Goal: Task Accomplishment & Management: Use online tool/utility

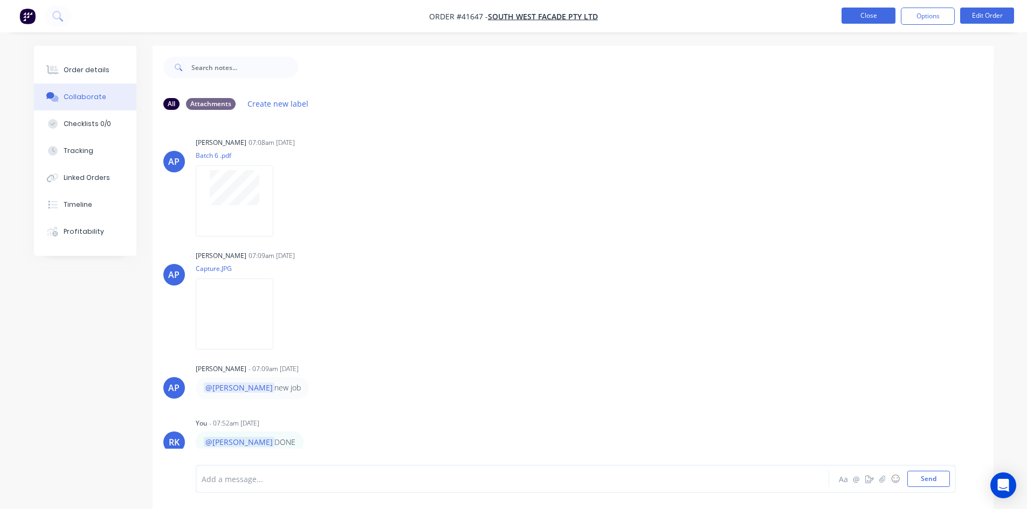
click at [857, 16] on button "Close" at bounding box center [868, 16] width 54 height 16
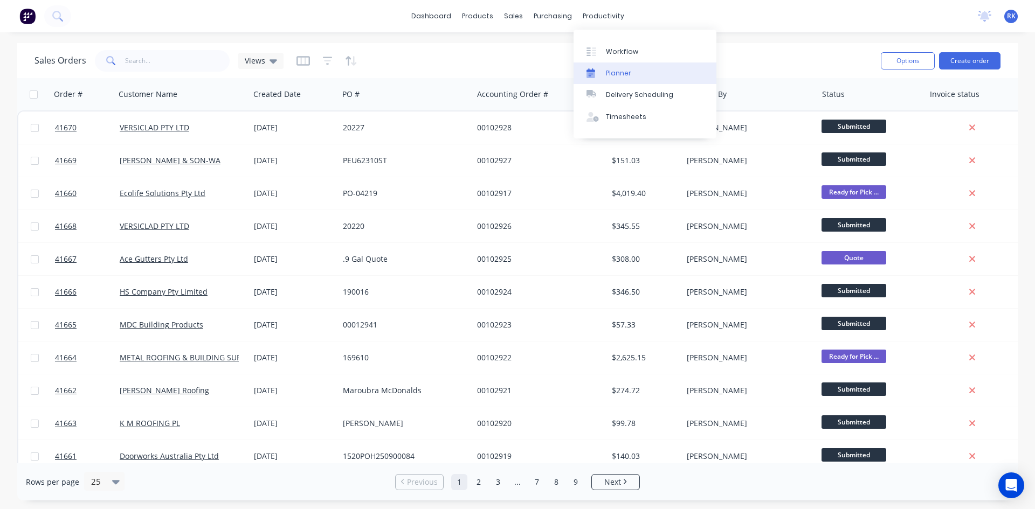
click at [612, 69] on div "Planner" at bounding box center [618, 73] width 25 height 10
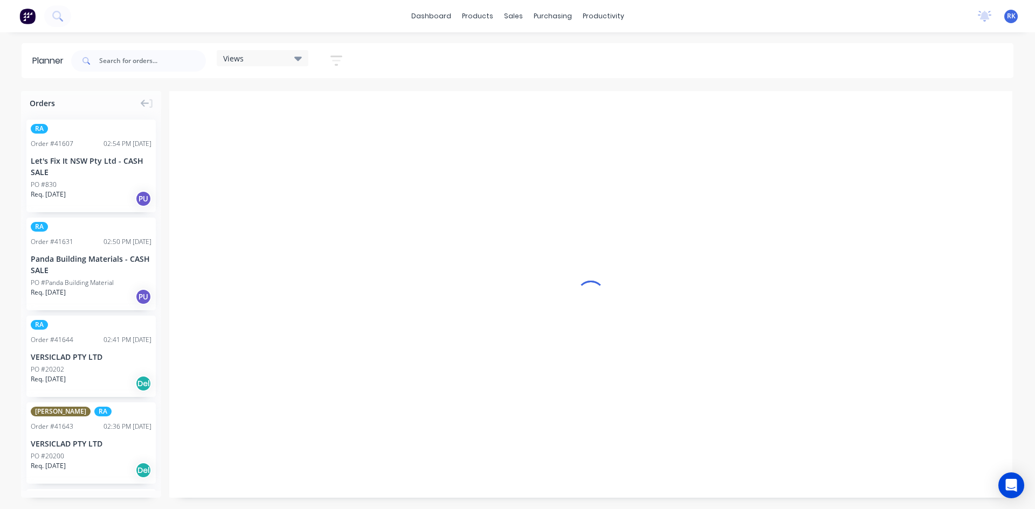
scroll to position [0, 1]
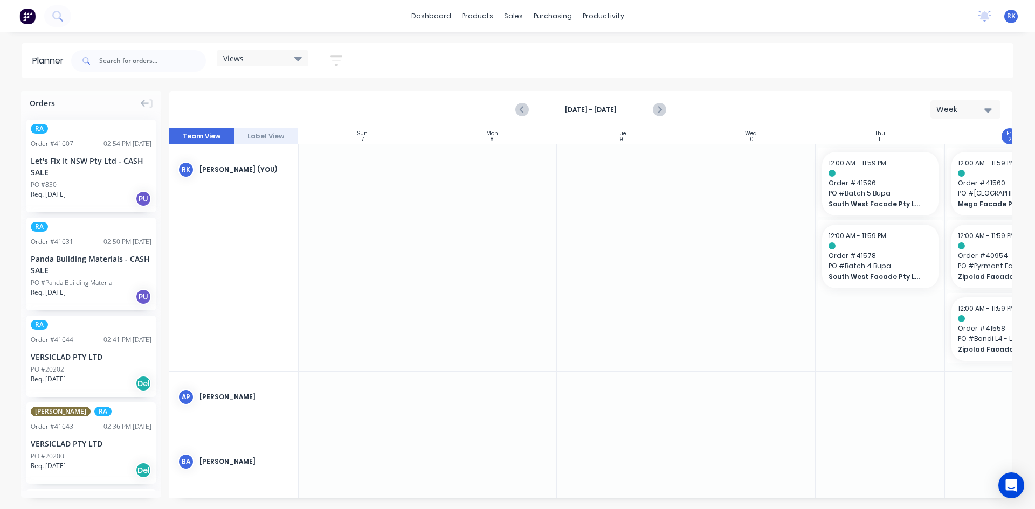
click at [970, 108] on div "Week" at bounding box center [961, 109] width 50 height 11
click at [933, 159] on div "Week" at bounding box center [945, 160] width 107 height 22
click at [271, 59] on div "Views" at bounding box center [262, 58] width 79 height 10
click at [244, 223] on button "[PERSON_NAME]" at bounding box center [282, 222] width 115 height 12
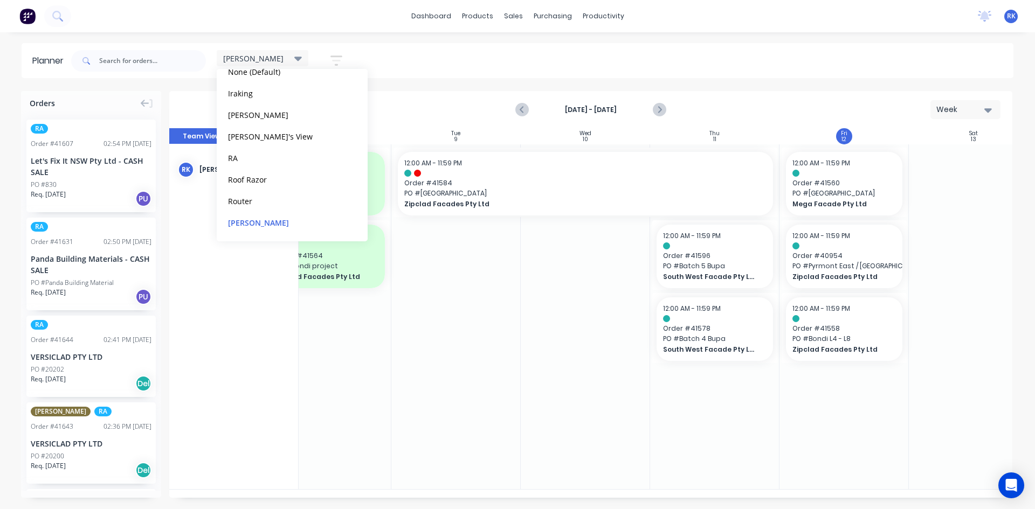
scroll to position [0, 177]
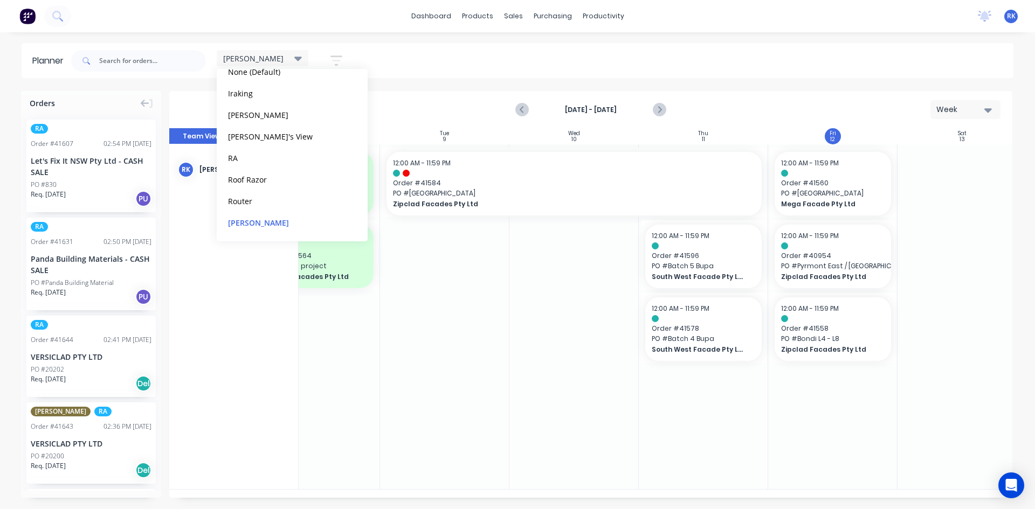
click at [453, 406] on div at bounding box center [444, 316] width 129 height 345
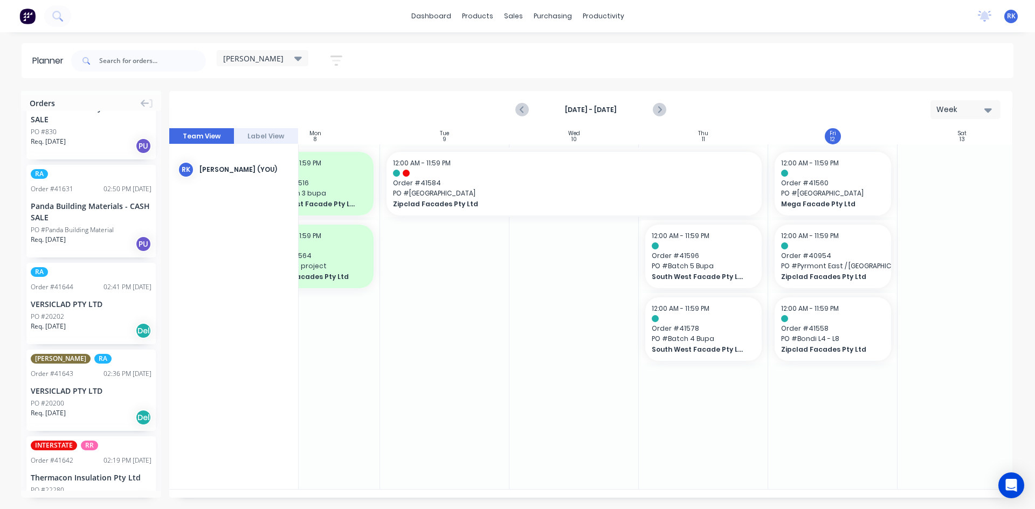
scroll to position [0, 0]
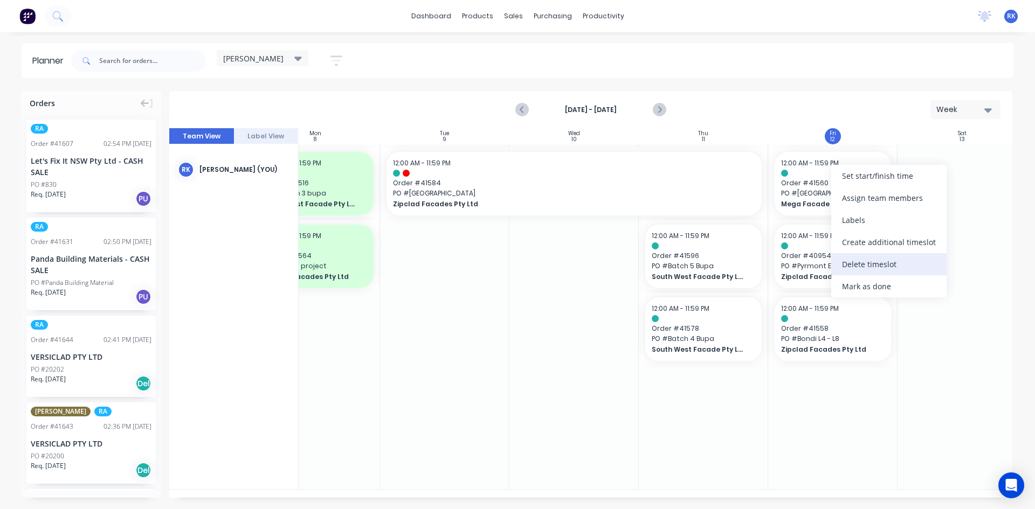
click at [862, 265] on div "Delete timeslot" at bounding box center [888, 264] width 115 height 22
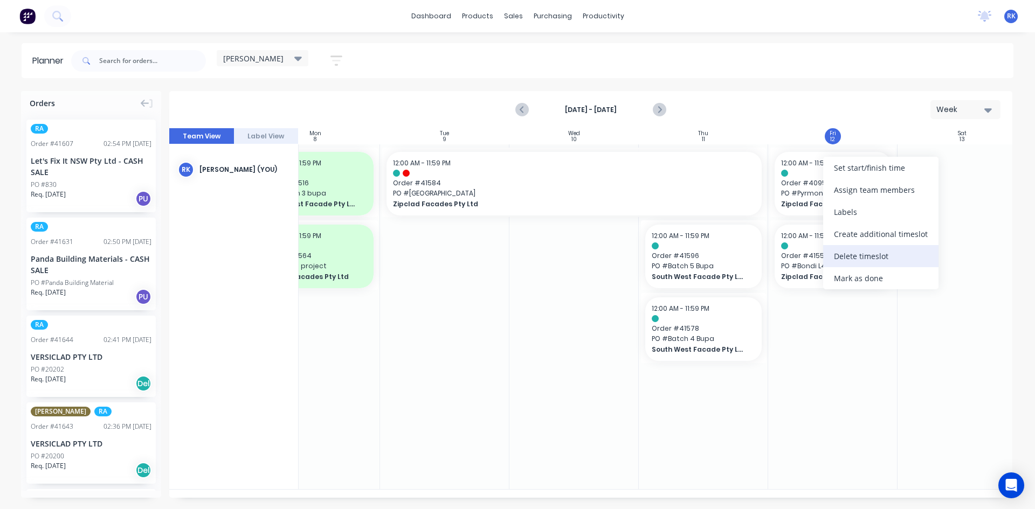
click at [861, 258] on div "Delete timeslot" at bounding box center [880, 256] width 115 height 22
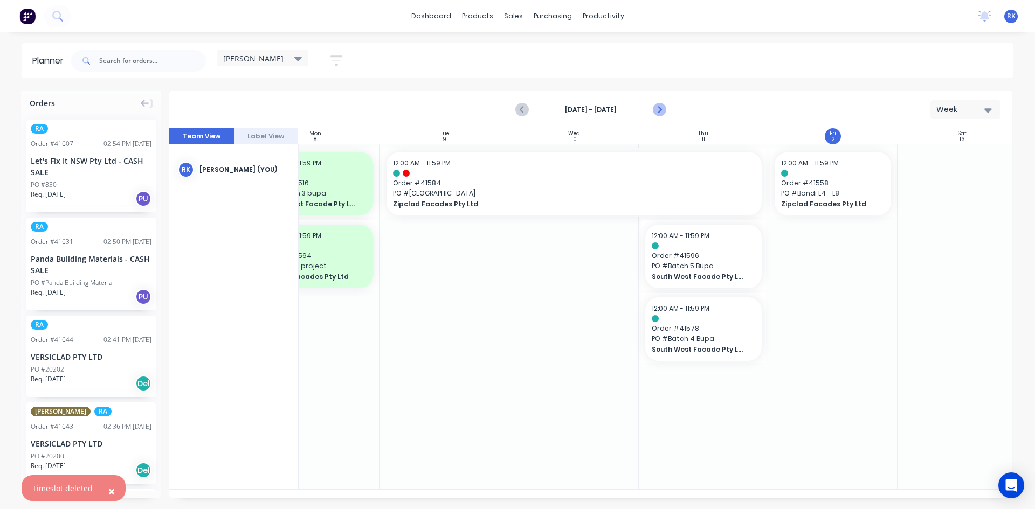
click at [661, 110] on icon "Next page" at bounding box center [658, 109] width 13 height 13
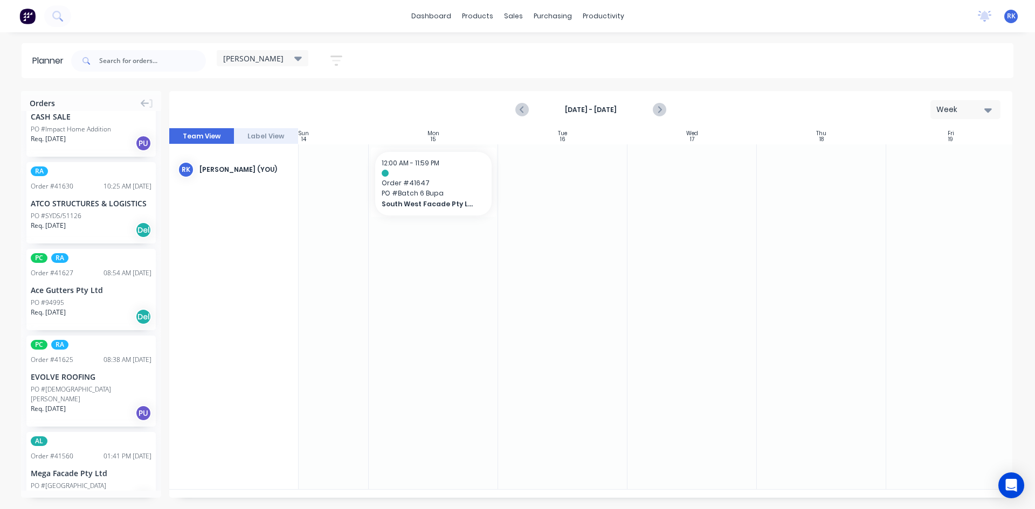
scroll to position [1455, 0]
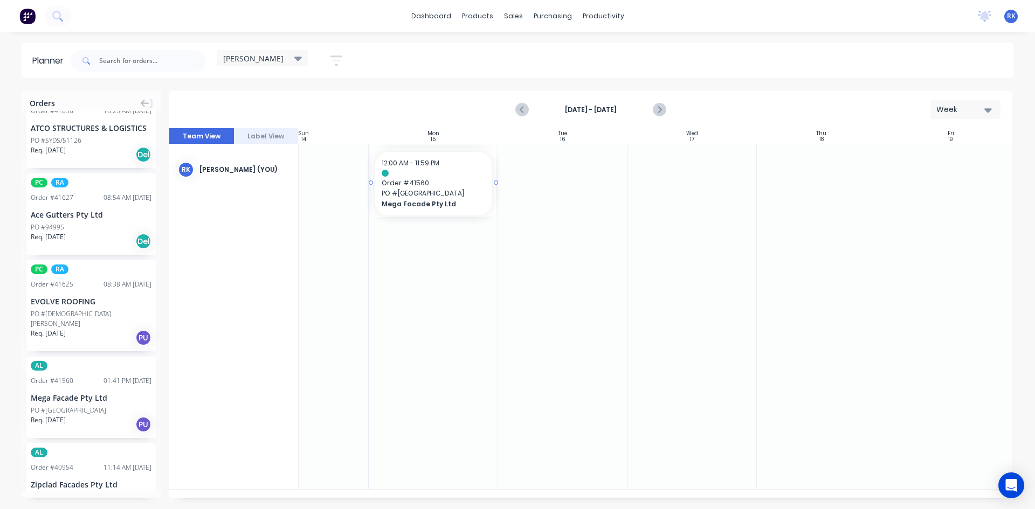
drag, startPoint x: 67, startPoint y: 401, endPoint x: 415, endPoint y: 308, distance: 360.4
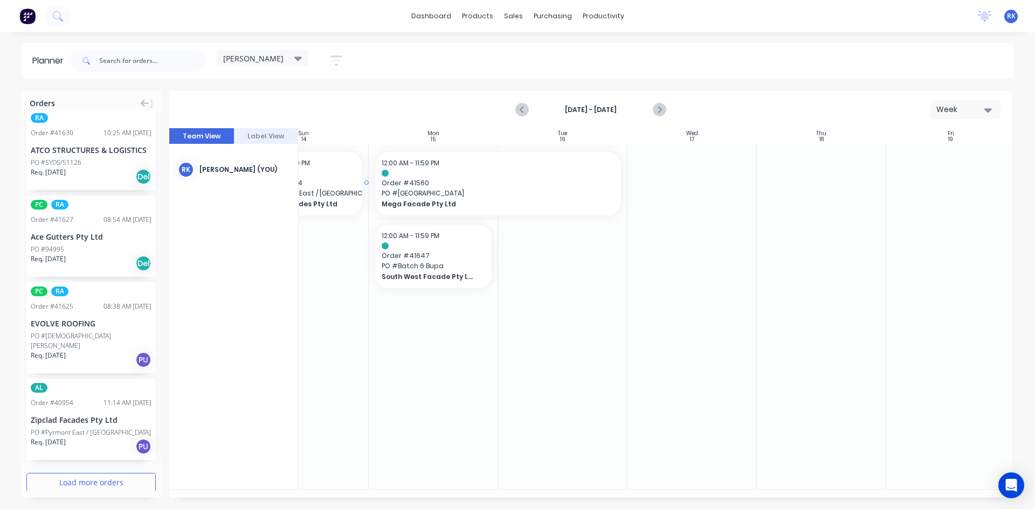
scroll to position [0, 57]
drag, startPoint x: 54, startPoint y: 418, endPoint x: 424, endPoint y: 370, distance: 372.3
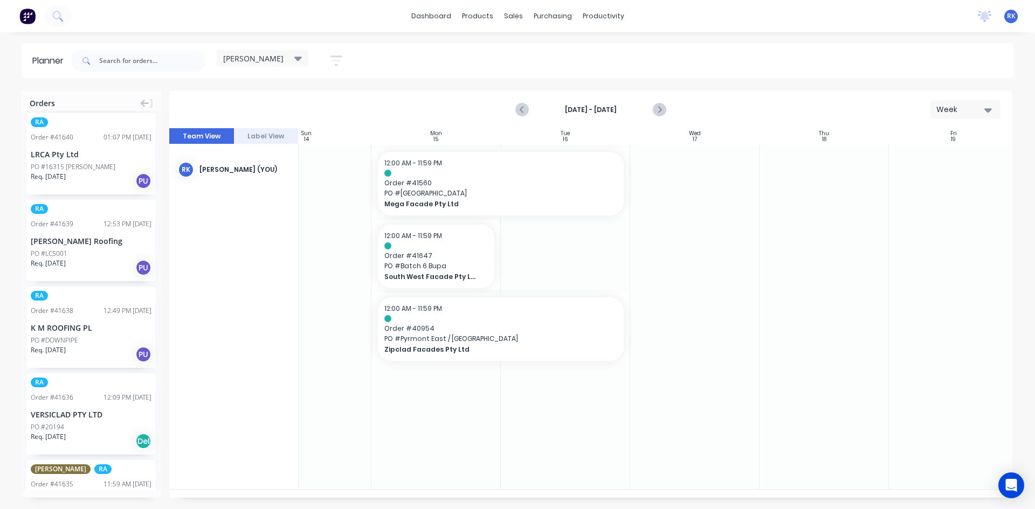
scroll to position [700, 0]
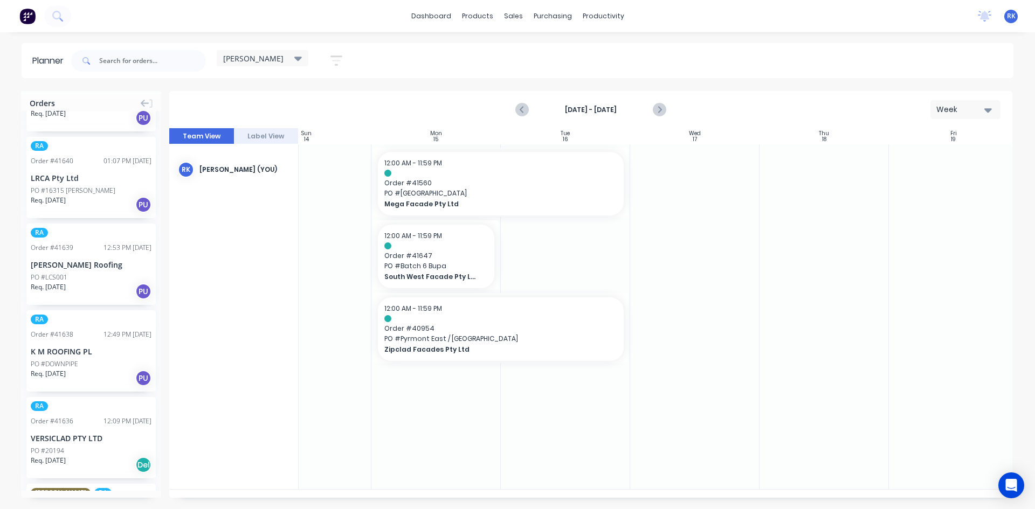
click at [63, 181] on div "LRCA Pty Ltd" at bounding box center [91, 177] width 121 height 11
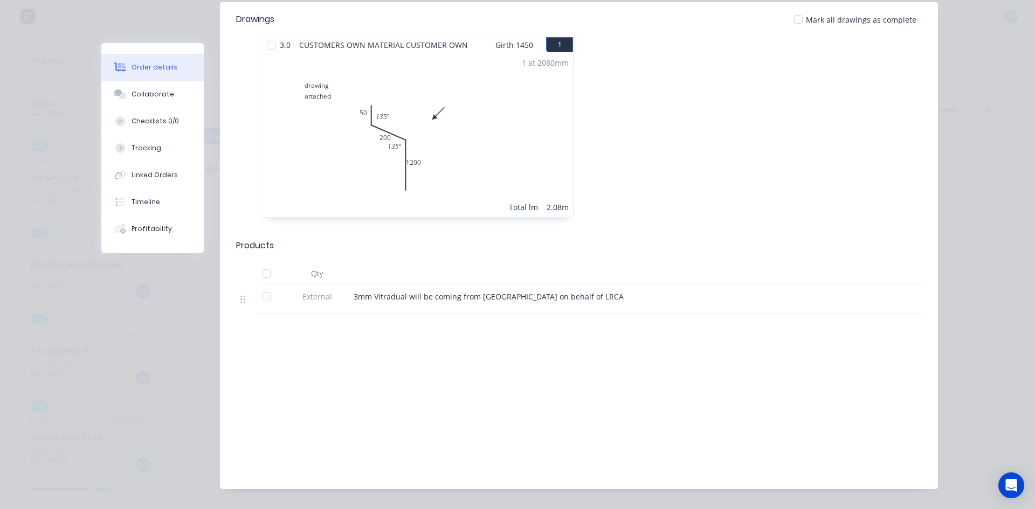
scroll to position [0, 0]
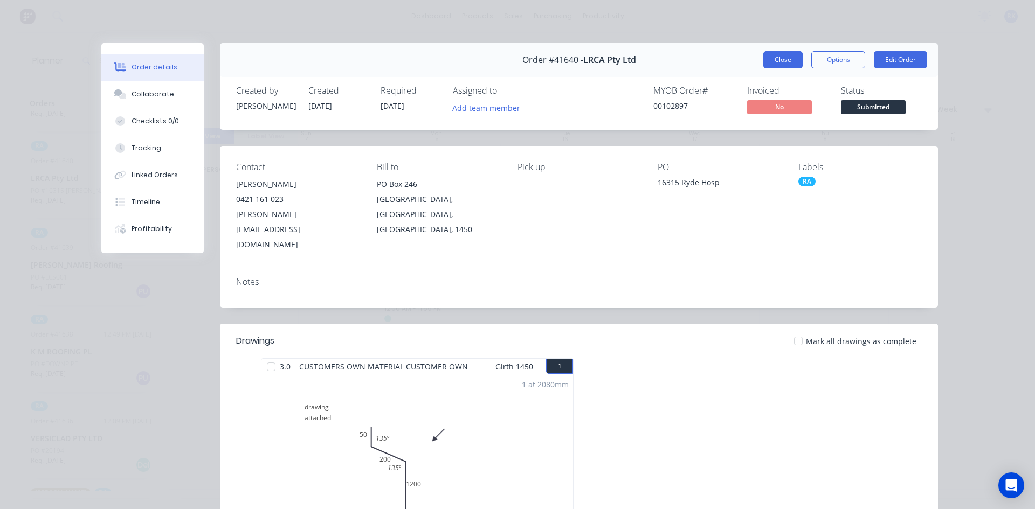
click at [782, 58] on button "Close" at bounding box center [782, 59] width 39 height 17
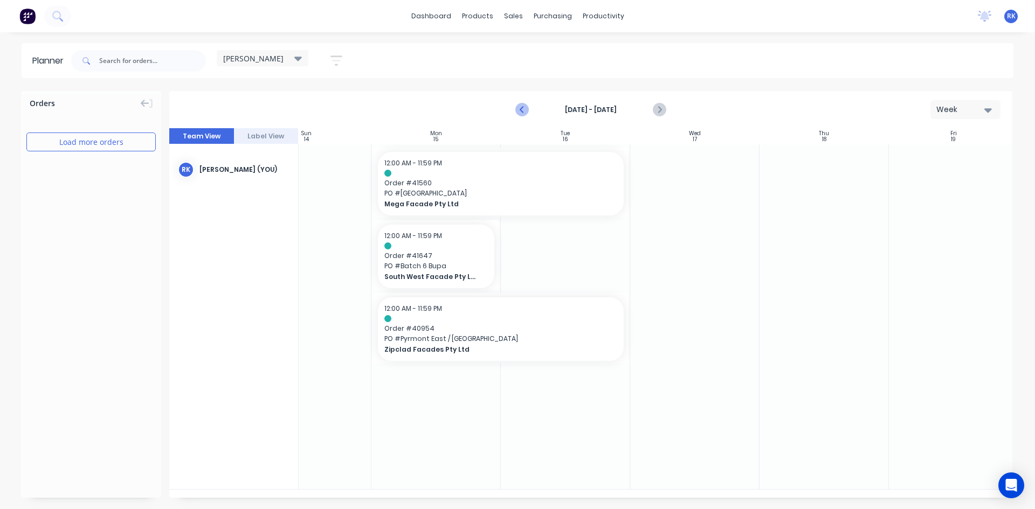
click at [522, 109] on icon "Previous page" at bounding box center [522, 109] width 13 height 13
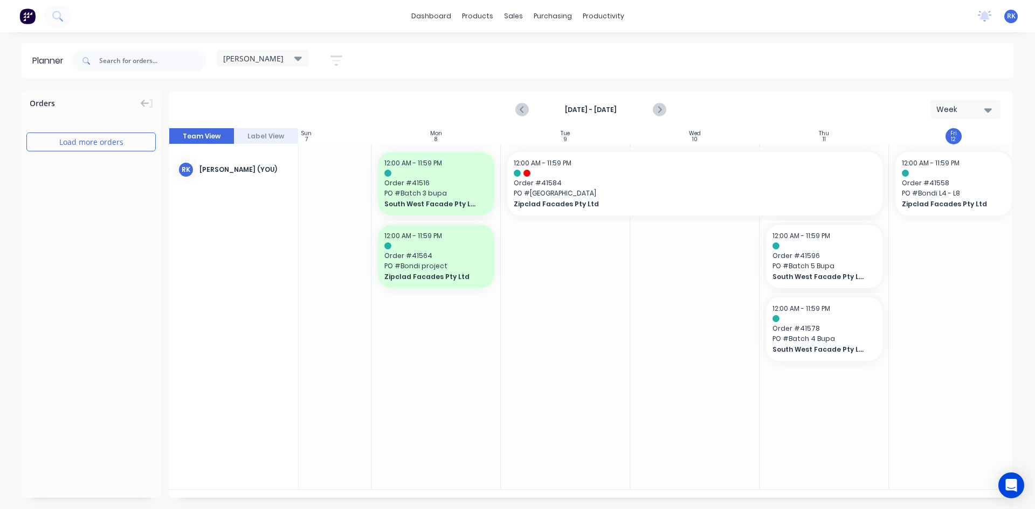
click at [555, 311] on div at bounding box center [565, 316] width 129 height 345
click at [660, 109] on icon "Next page" at bounding box center [658, 110] width 5 height 9
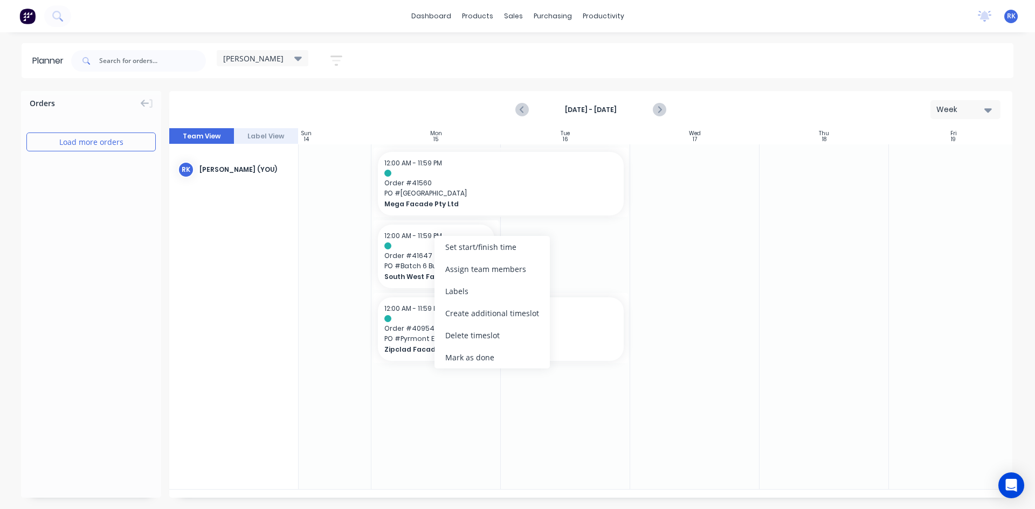
click at [460, 338] on div "Delete timeslot" at bounding box center [491, 335] width 115 height 22
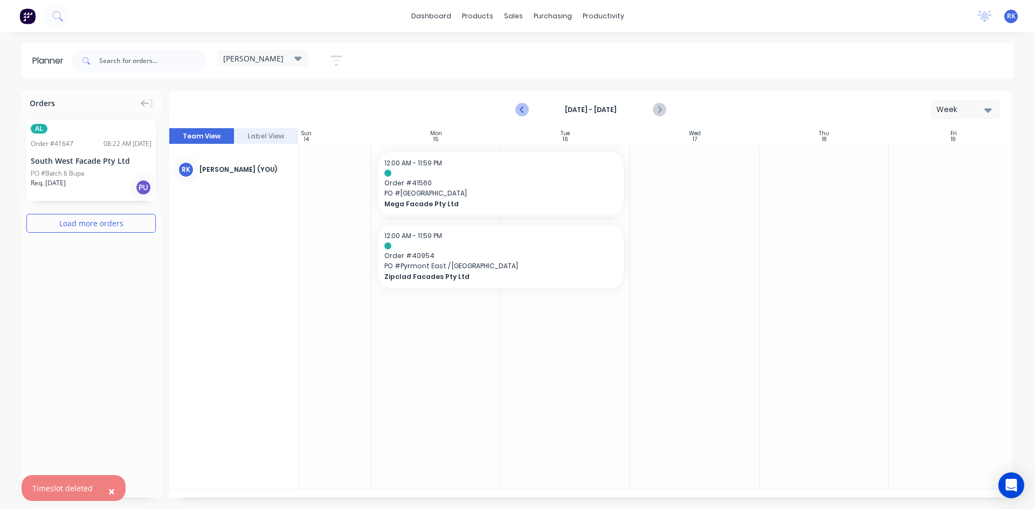
click at [523, 105] on icon "Previous page" at bounding box center [522, 109] width 13 height 13
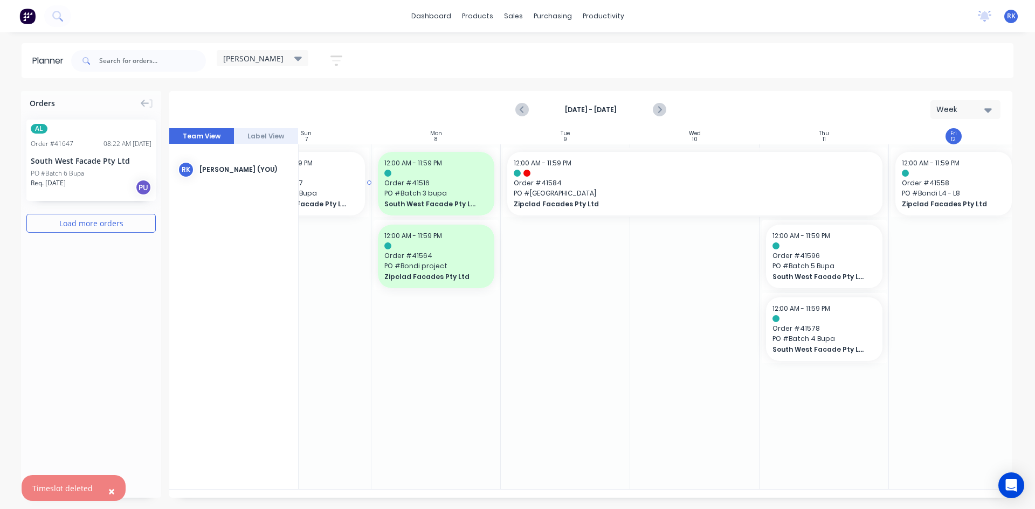
scroll to position [0, 54]
drag, startPoint x: 80, startPoint y: 166, endPoint x: 992, endPoint y: 315, distance: 923.4
